Goal: Task Accomplishment & Management: Manage account settings

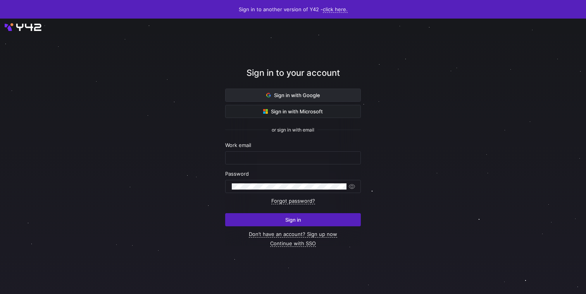
click at [266, 93] on icon at bounding box center [268, 95] width 5 height 5
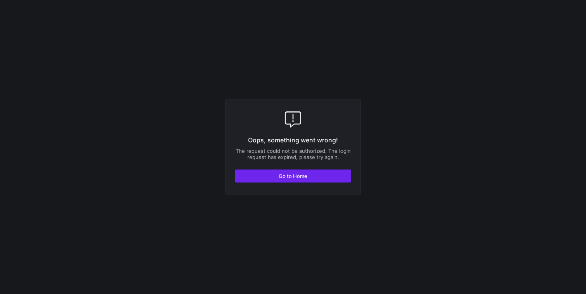
click at [284, 177] on span "Go to Home" at bounding box center [292, 176] width 29 height 6
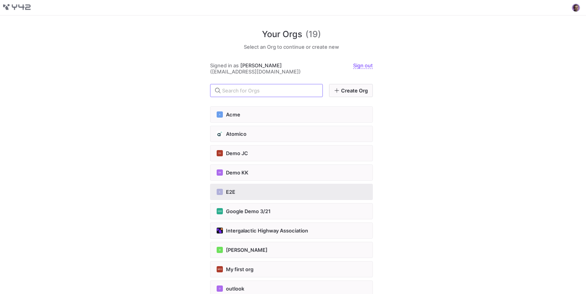
scroll to position [189, 0]
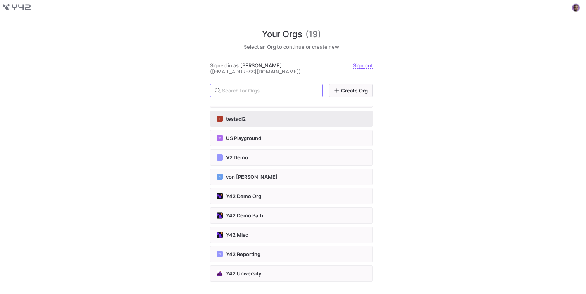
click at [240, 123] on button "T testacl2" at bounding box center [291, 119] width 163 height 16
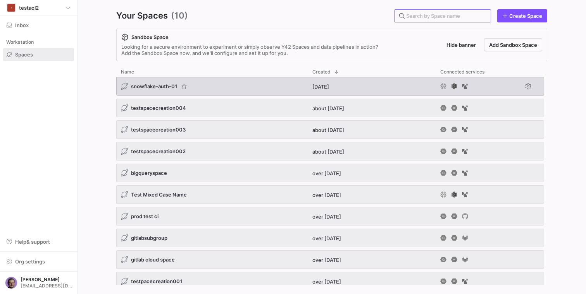
click at [158, 87] on span "snowflake-auth-01" at bounding box center [154, 86] width 46 height 6
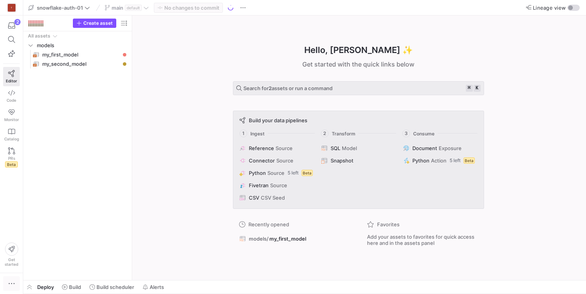
click at [9, 280] on span "button" at bounding box center [11, 284] width 16 height 14
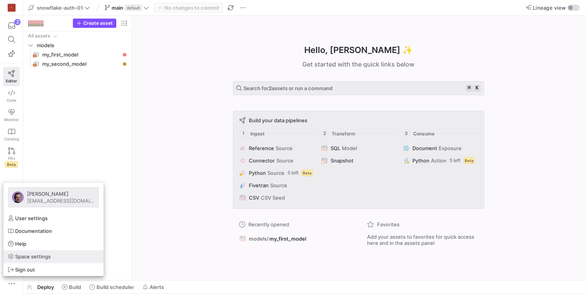
click at [29, 254] on span "Space settings" at bounding box center [33, 257] width 36 height 6
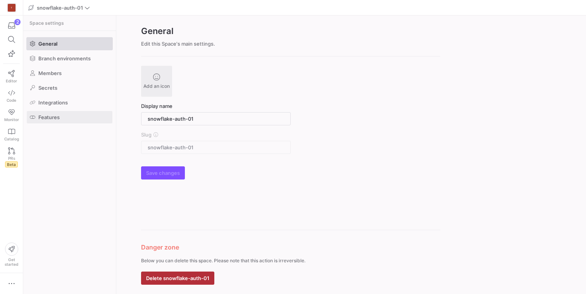
click at [50, 117] on span "Features" at bounding box center [48, 117] width 21 height 6
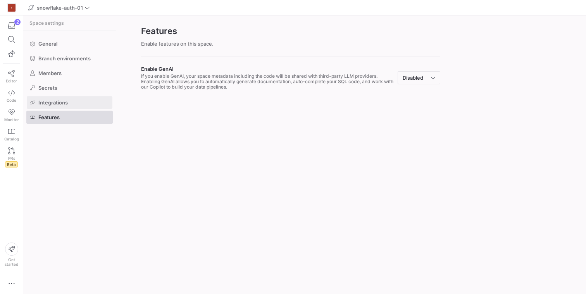
click at [58, 99] on span at bounding box center [70, 102] width 86 height 12
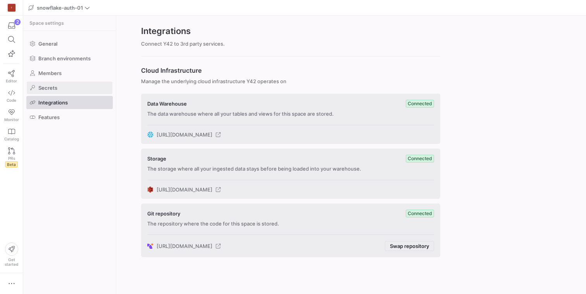
click at [48, 85] on span "Secrets" at bounding box center [47, 88] width 19 height 6
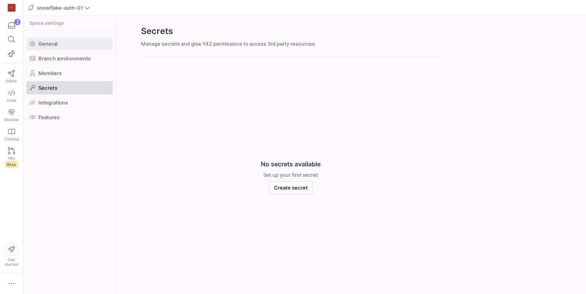
click at [51, 42] on span "General" at bounding box center [47, 44] width 19 height 6
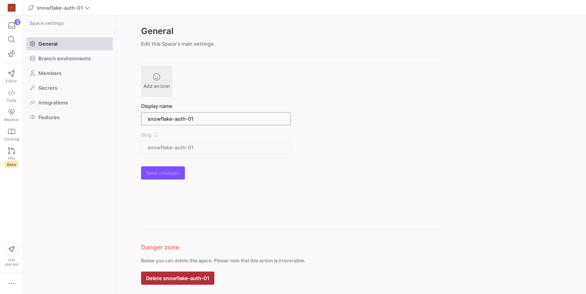
click at [206, 118] on input "snowflake-auth-01" at bounding box center [216, 119] width 136 height 6
click at [160, 71] on div "Add an icon" at bounding box center [156, 81] width 31 height 31
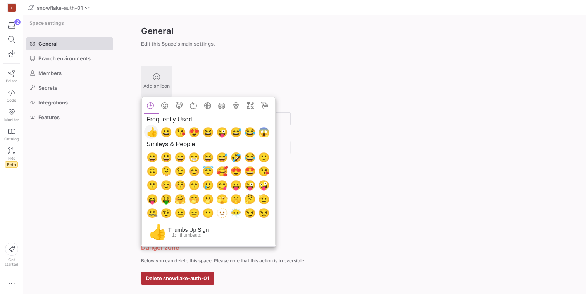
click at [148, 131] on span "👍" at bounding box center [150, 131] width 9 height 9
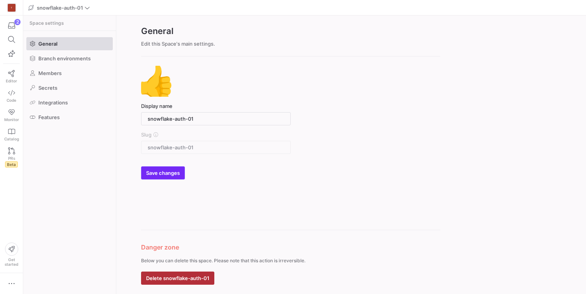
click at [157, 177] on span "submit" at bounding box center [162, 173] width 43 height 12
click at [10, 283] on icon "button" at bounding box center [12, 284] width 8 height 8
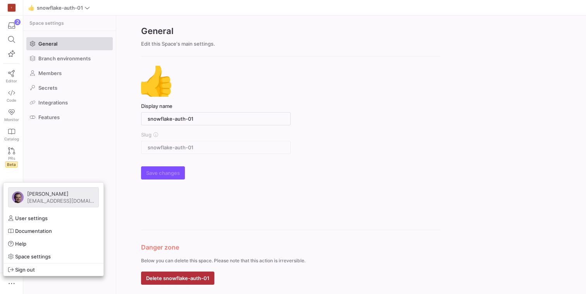
click at [10, 8] on div at bounding box center [293, 147] width 586 height 294
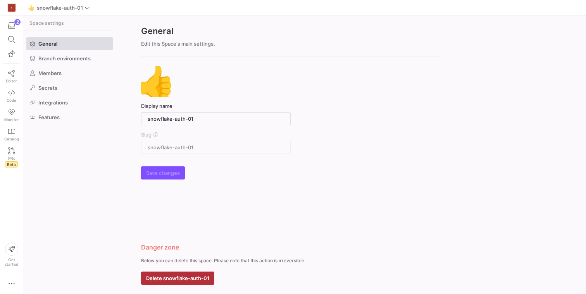
click at [10, 8] on div "T" at bounding box center [12, 8] width 8 height 8
